Goal: Transaction & Acquisition: Purchase product/service

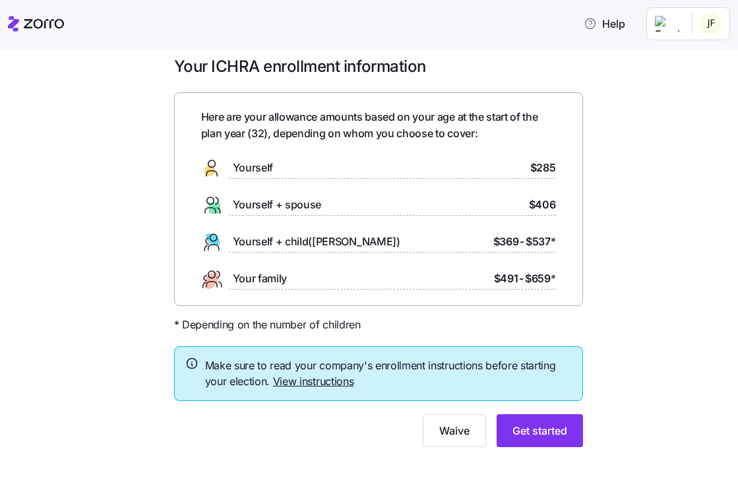
click at [307, 206] on span "Yourself + spouse" at bounding box center [277, 205] width 89 height 16
click at [568, 433] on button "Get started" at bounding box center [540, 430] width 86 height 33
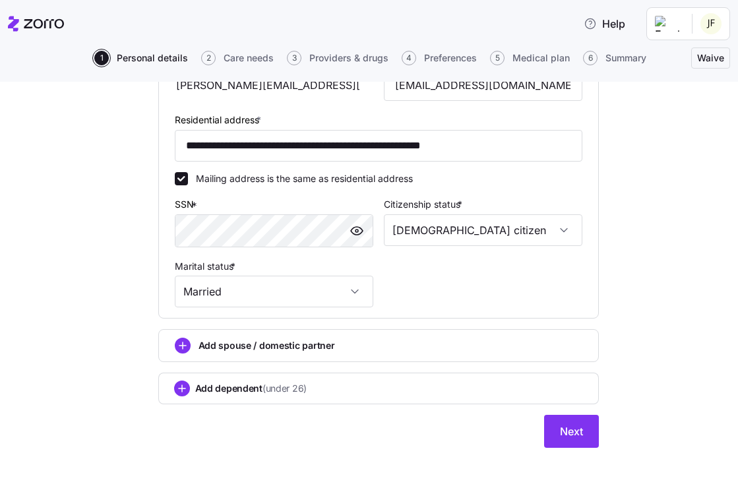
scroll to position [415, 0]
click at [516, 231] on input "[DEMOGRAPHIC_DATA] citizen" at bounding box center [483, 231] width 198 height 32
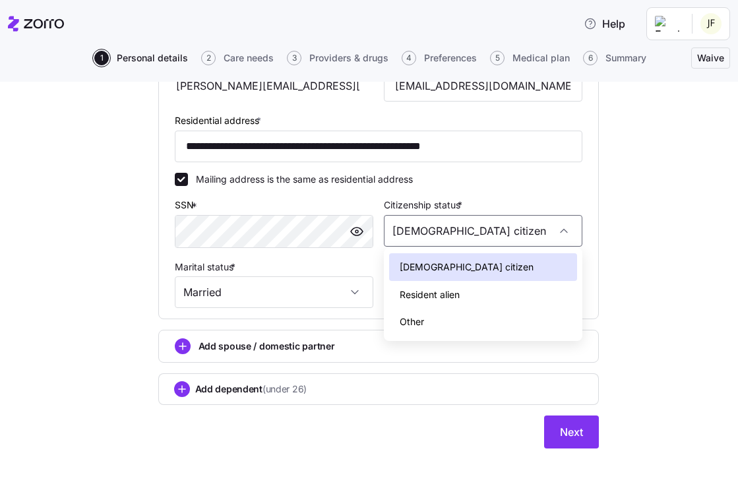
click at [648, 278] on div "**********" at bounding box center [378, 75] width 683 height 777
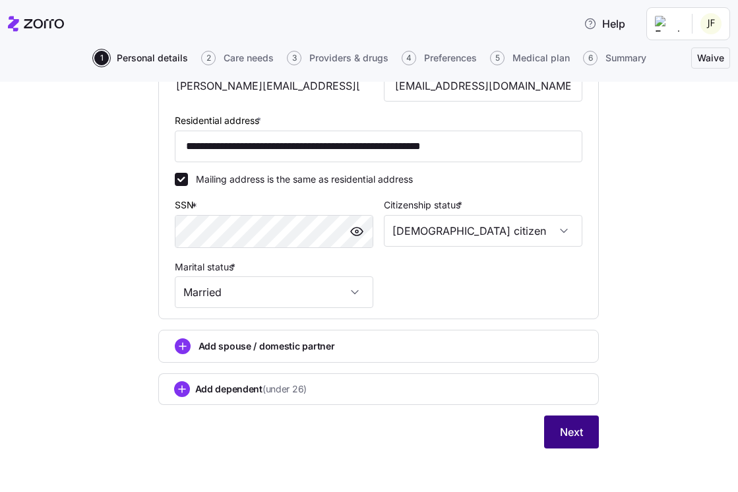
click at [570, 429] on span "Next" at bounding box center [571, 432] width 23 height 16
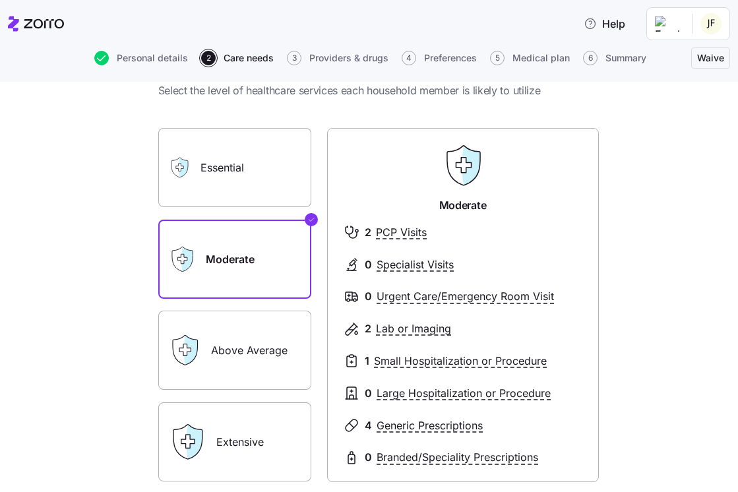
scroll to position [49, 0]
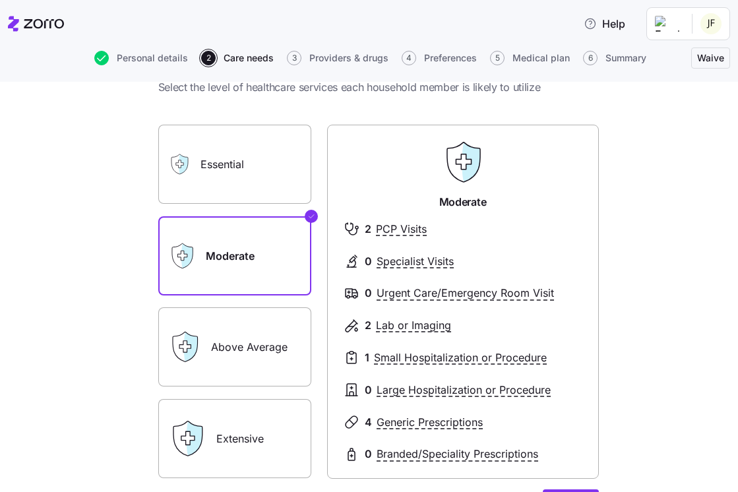
click at [242, 346] on label "Above Average" at bounding box center [234, 346] width 153 height 79
click at [0, 0] on input "Above Average" at bounding box center [0, 0] width 0 height 0
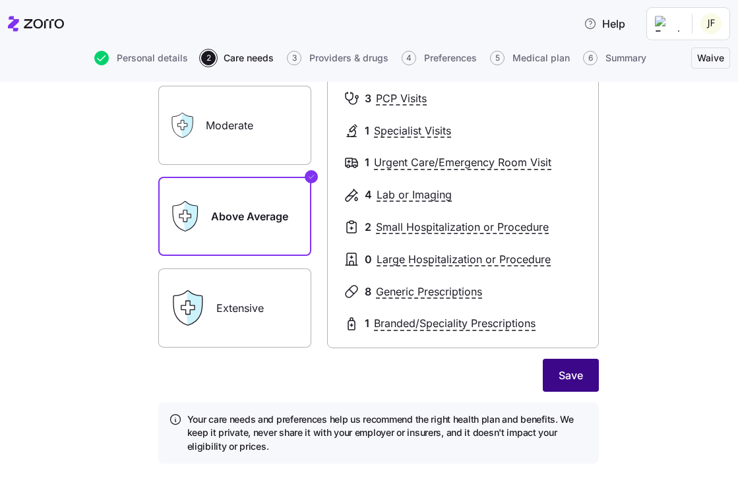
scroll to position [183, 0]
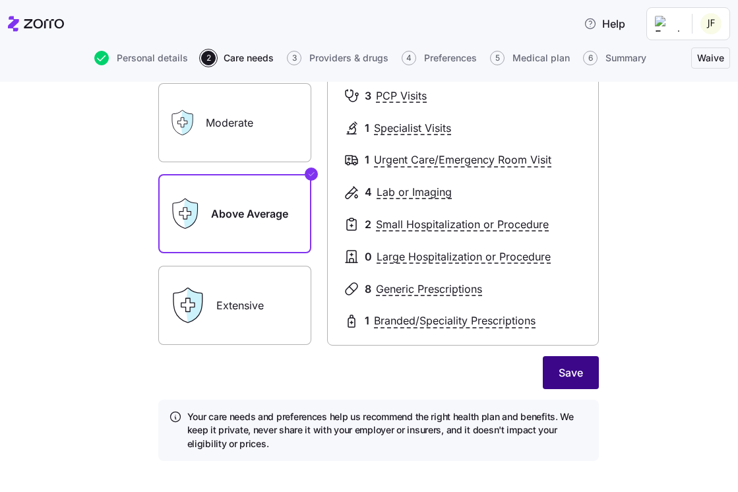
click at [564, 366] on span "Save" at bounding box center [571, 373] width 24 height 16
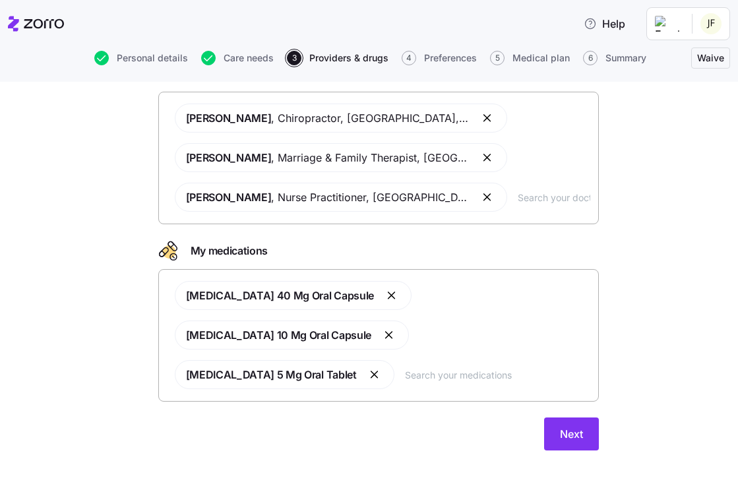
scroll to position [99, 0]
click at [576, 441] on button "Next" at bounding box center [571, 433] width 55 height 33
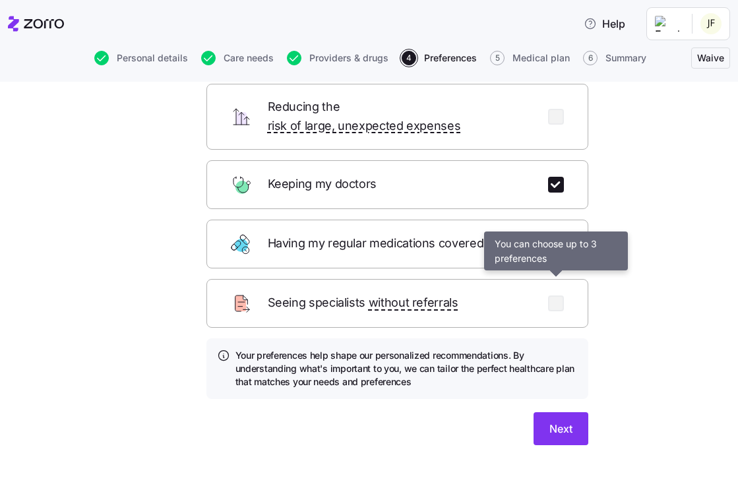
scroll to position [135, 0]
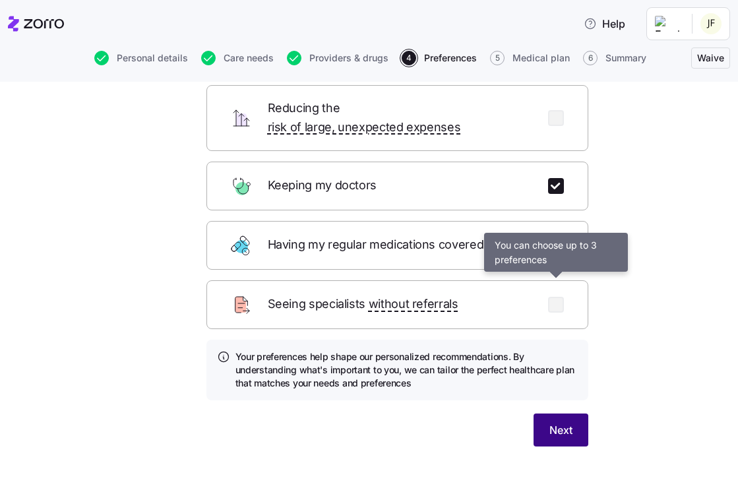
click at [559, 422] on span "Next" at bounding box center [560, 430] width 23 height 16
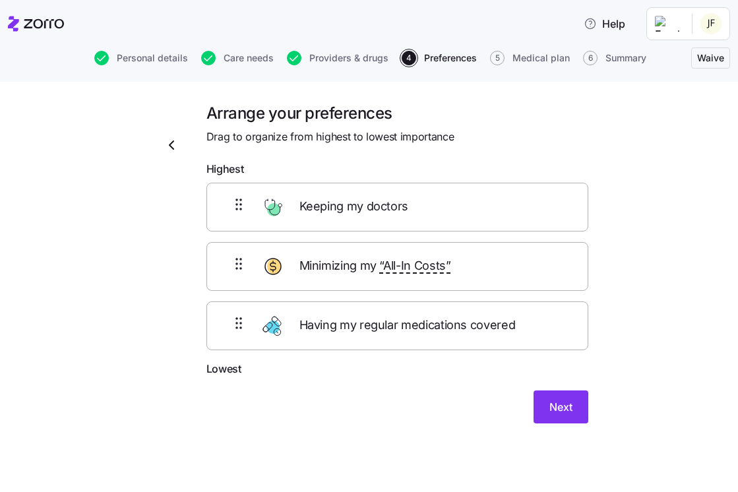
click at [495, 214] on div "Keeping my doctors" at bounding box center [397, 207] width 382 height 49
click at [396, 204] on span "Keeping my doctors" at bounding box center [355, 206] width 112 height 19
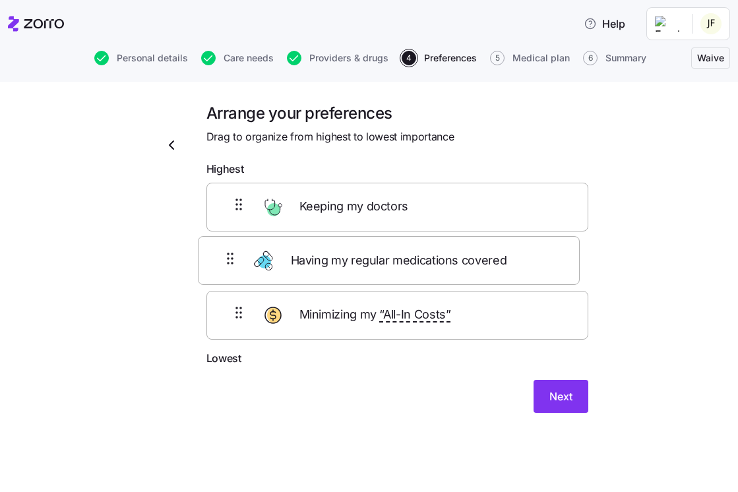
drag, startPoint x: 533, startPoint y: 340, endPoint x: 524, endPoint y: 270, distance: 71.1
click at [524, 270] on div "Keeping my doctors Minimizing my “All-In Costs” Having my regular medications c…" at bounding box center [397, 266] width 382 height 167
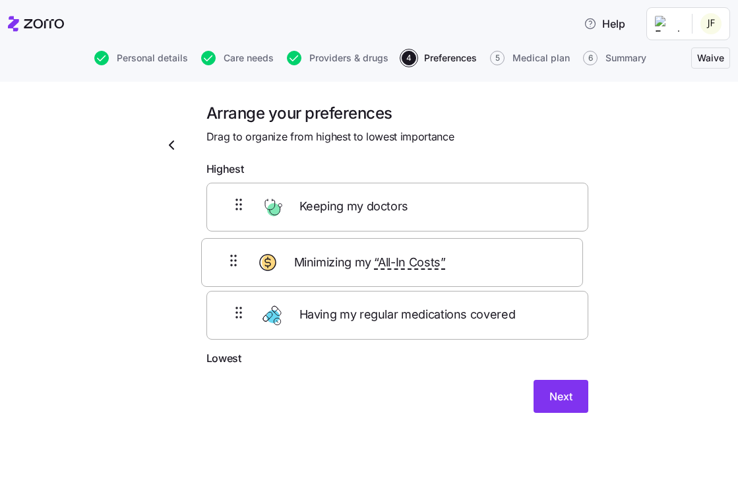
drag, startPoint x: 514, startPoint y: 320, endPoint x: 509, endPoint y: 247, distance: 72.7
click at [508, 247] on div "Keeping my doctors Having my regular medications covered Minimizing my “All-In …" at bounding box center [397, 266] width 382 height 167
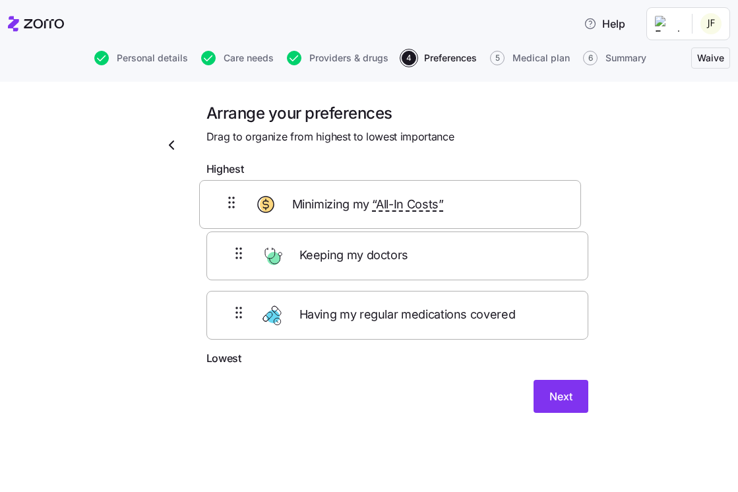
drag, startPoint x: 509, startPoint y: 278, endPoint x: 502, endPoint y: 207, distance: 70.9
click at [502, 207] on div "Keeping my doctors Minimizing my “All-In Costs” Having my regular medications c…" at bounding box center [397, 266] width 382 height 167
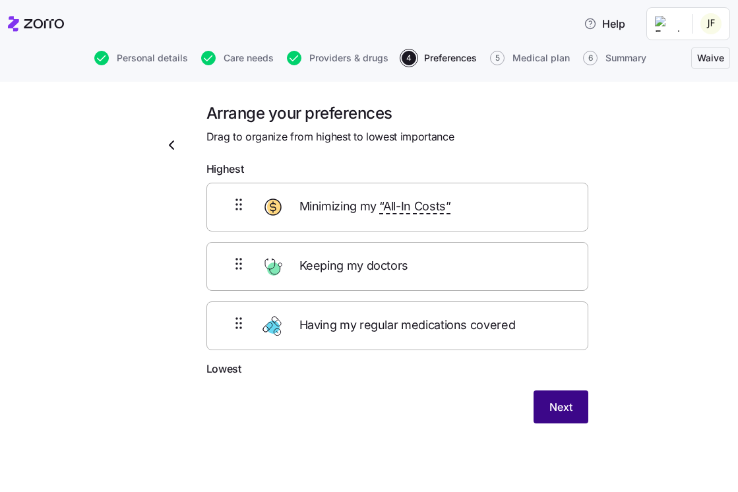
click at [551, 402] on span "Next" at bounding box center [560, 407] width 23 height 16
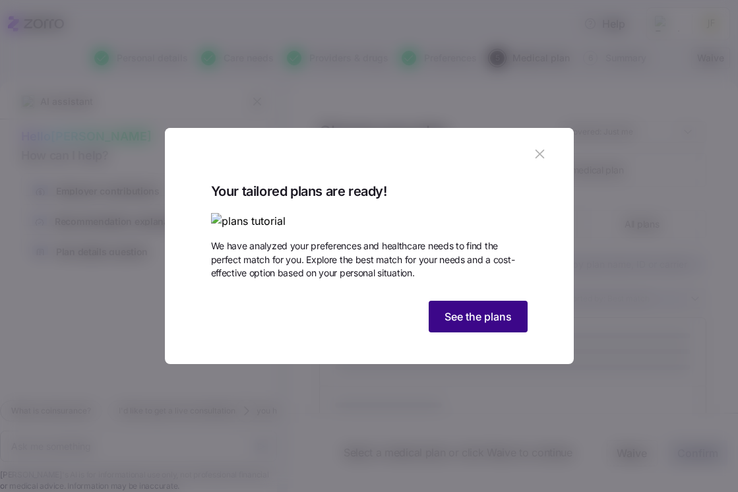
click at [503, 324] on span "See the plans" at bounding box center [477, 317] width 67 height 16
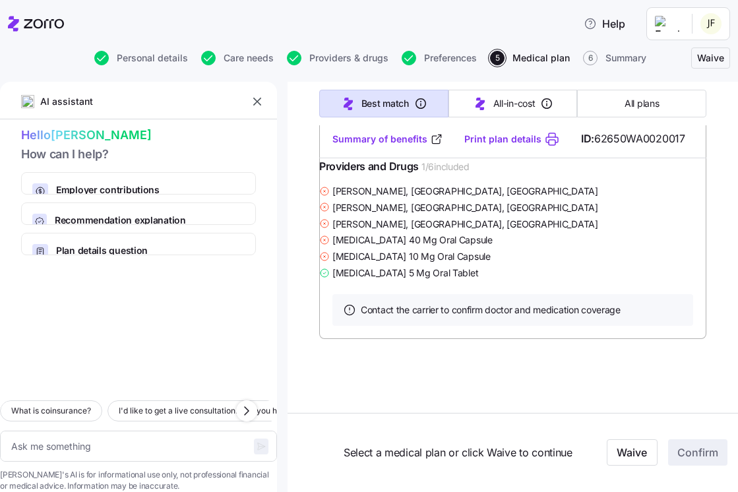
type textarea "x"
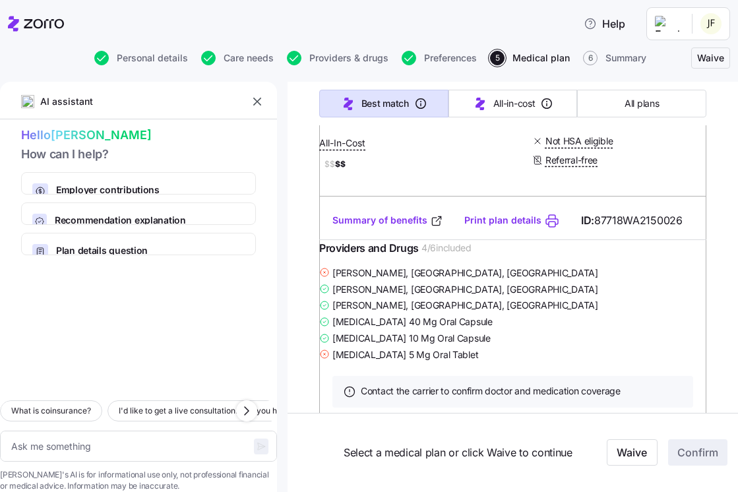
scroll to position [922, 0]
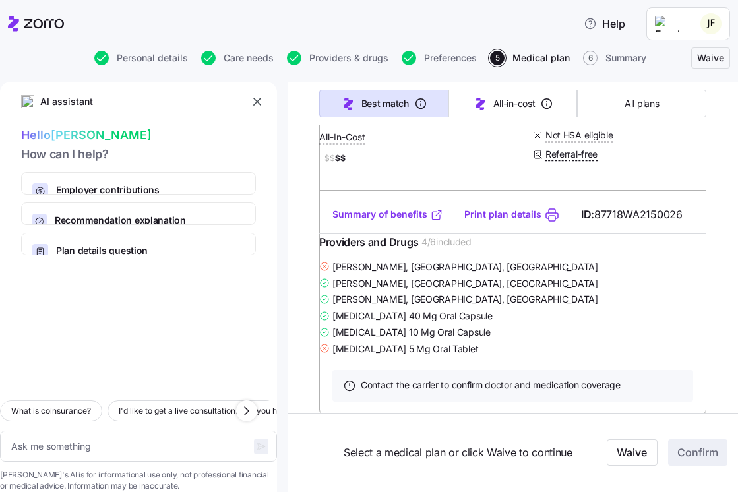
click at [391, 221] on link "Summary of benefits" at bounding box center [387, 214] width 111 height 13
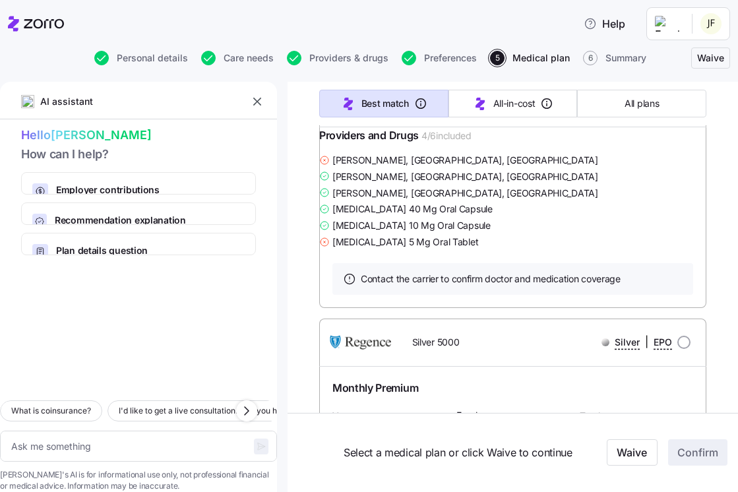
scroll to position [2065, 0]
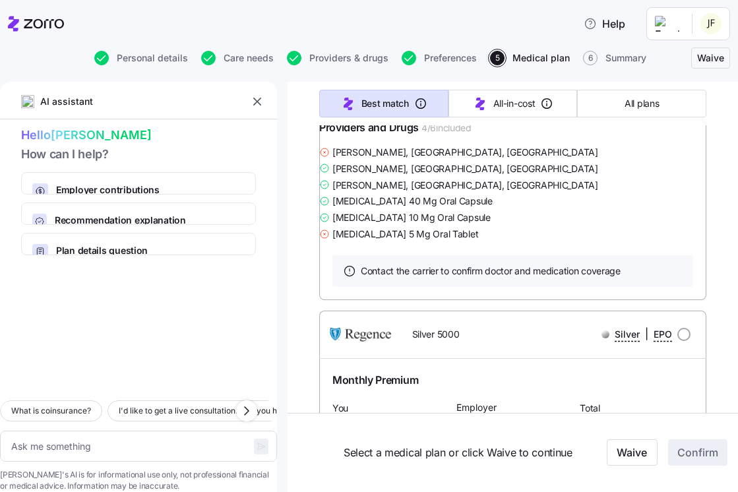
click at [410, 107] on link "Summary of benefits" at bounding box center [387, 100] width 111 height 13
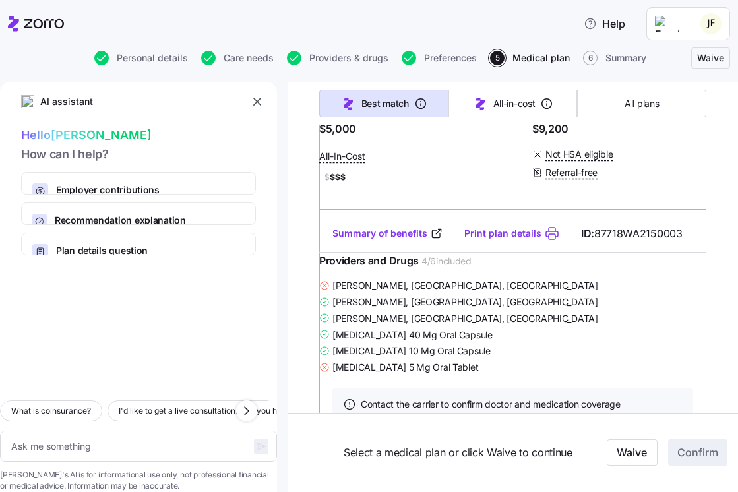
scroll to position [2448, 0]
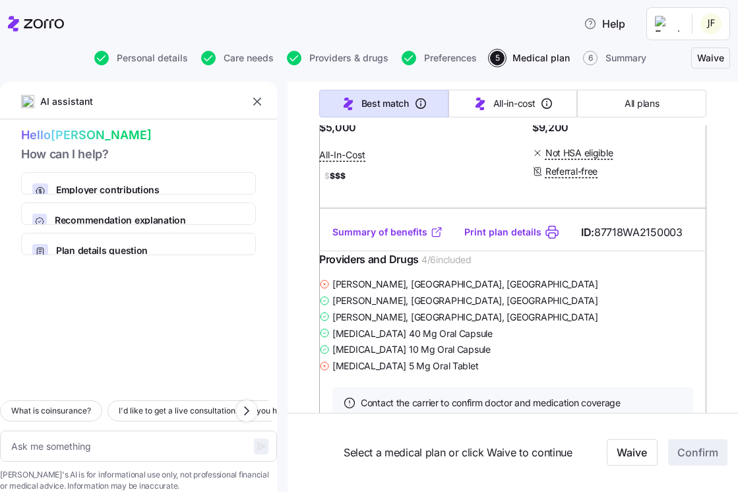
click at [410, 239] on link "Summary of benefits" at bounding box center [387, 232] width 111 height 13
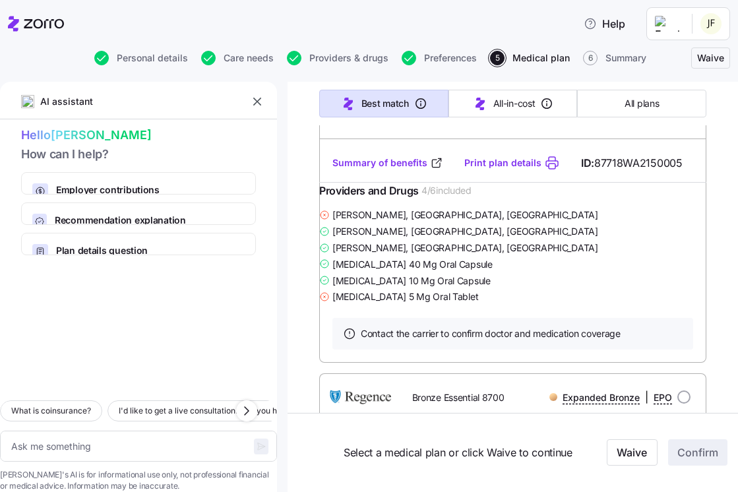
scroll to position [3563, 0]
click at [406, 169] on link "Summary of benefits" at bounding box center [387, 162] width 111 height 13
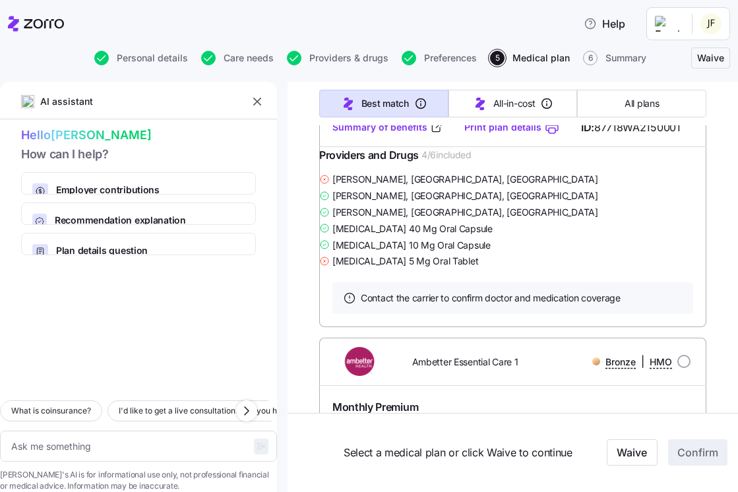
scroll to position [4116, 0]
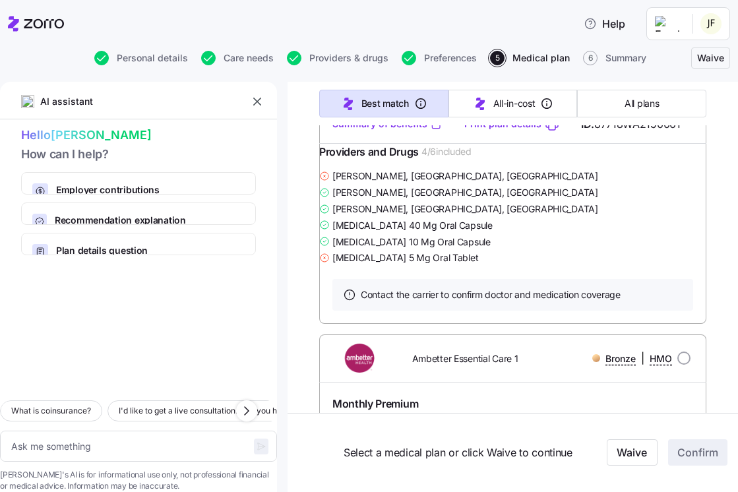
click at [416, 131] on link "Summary of benefits" at bounding box center [387, 123] width 111 height 13
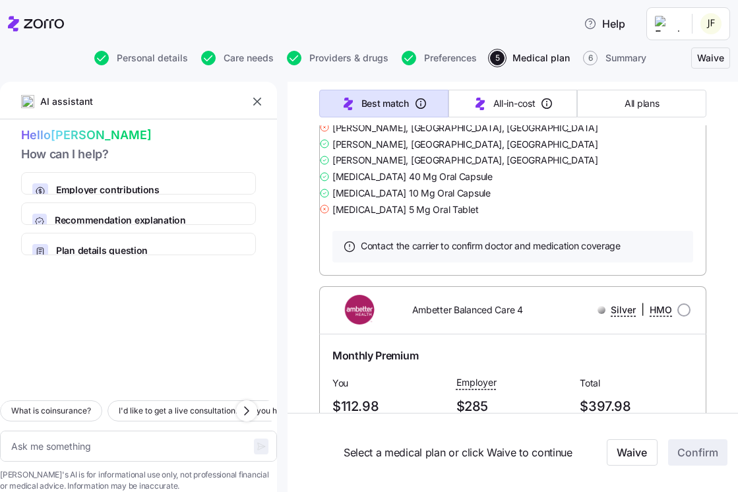
scroll to position [5194, 0]
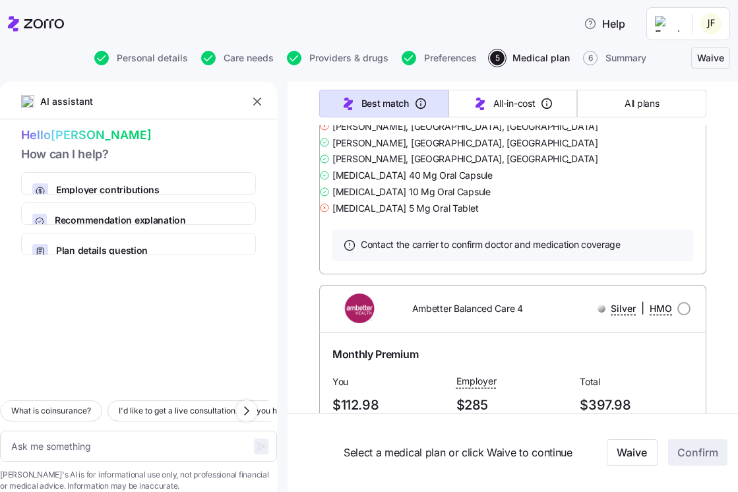
click at [401, 80] on link "Summary of benefits" at bounding box center [387, 73] width 111 height 13
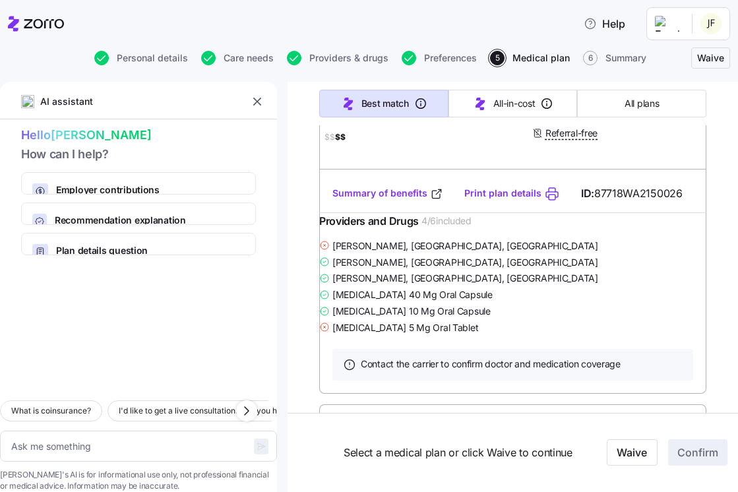
scroll to position [906, 0]
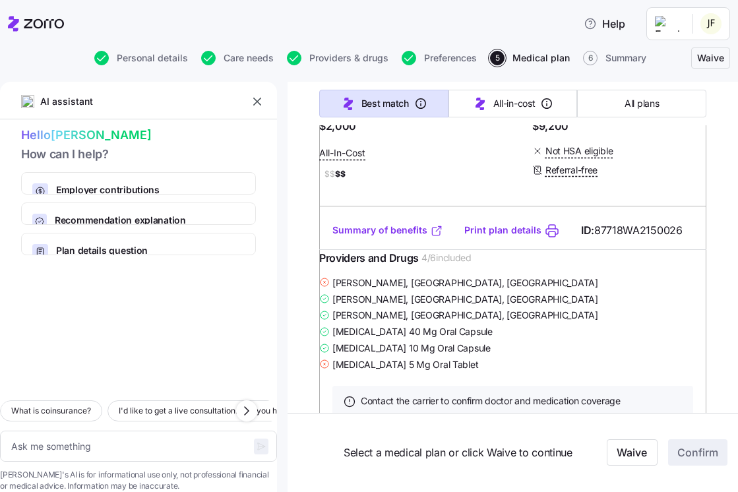
click at [391, 237] on link "Summary of benefits" at bounding box center [387, 230] width 111 height 13
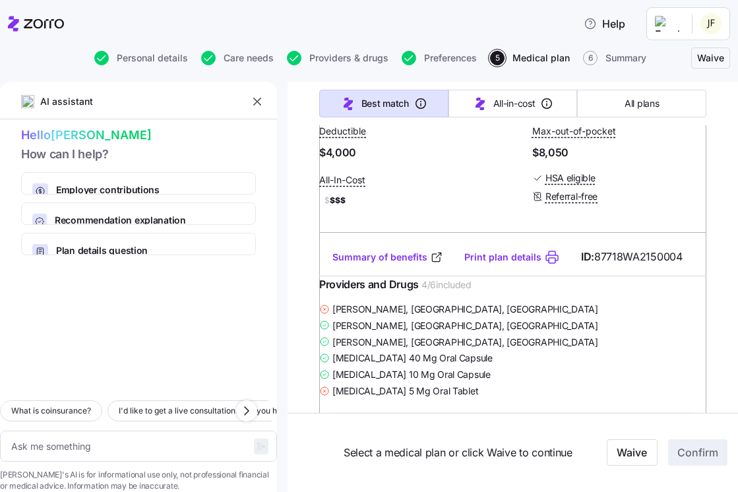
scroll to position [1939, 0]
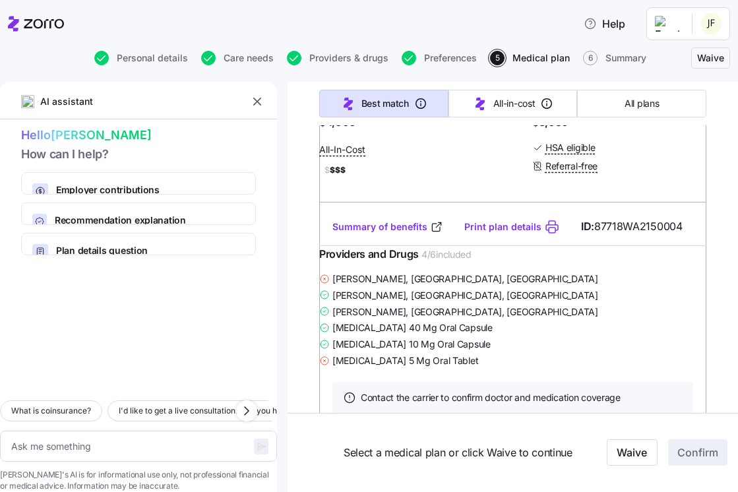
click at [412, 233] on link "Summary of benefits" at bounding box center [387, 226] width 111 height 13
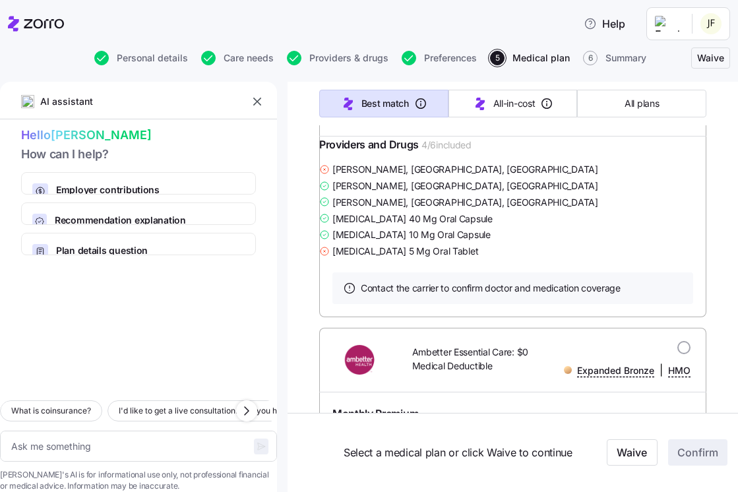
scroll to position [2563, 0]
click at [400, 123] on link "Summary of benefits" at bounding box center [387, 116] width 111 height 13
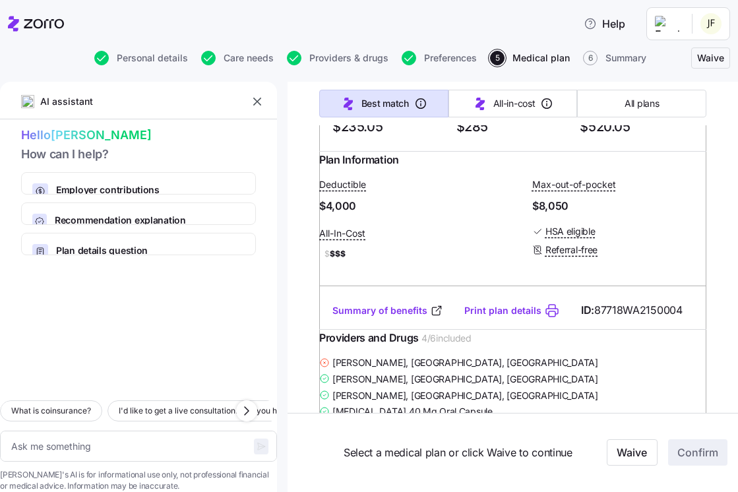
scroll to position [1854, 0]
